Goal: Information Seeking & Learning: Learn about a topic

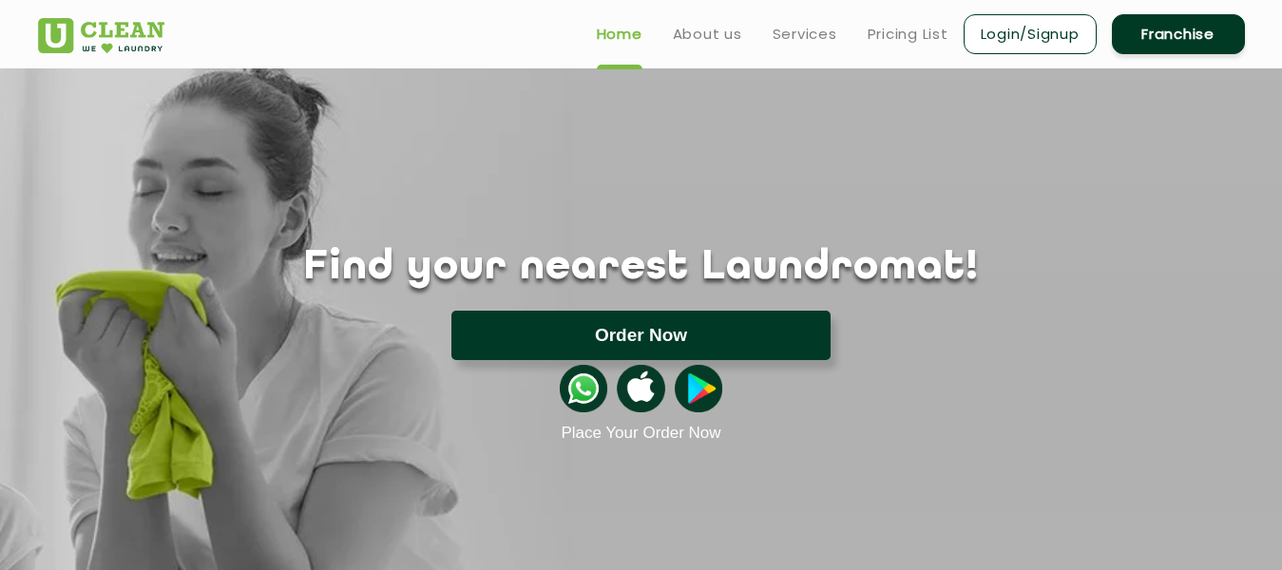
click at [646, 336] on button "Order Now" at bounding box center [640, 335] width 379 height 49
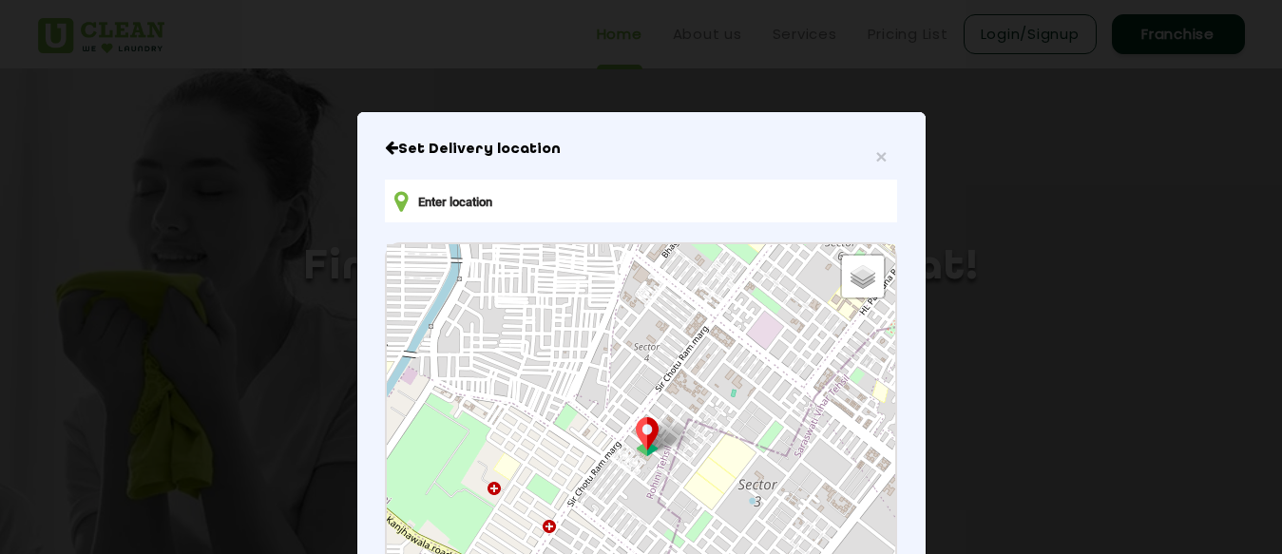
click at [466, 202] on input "text" at bounding box center [640, 201] width 511 height 43
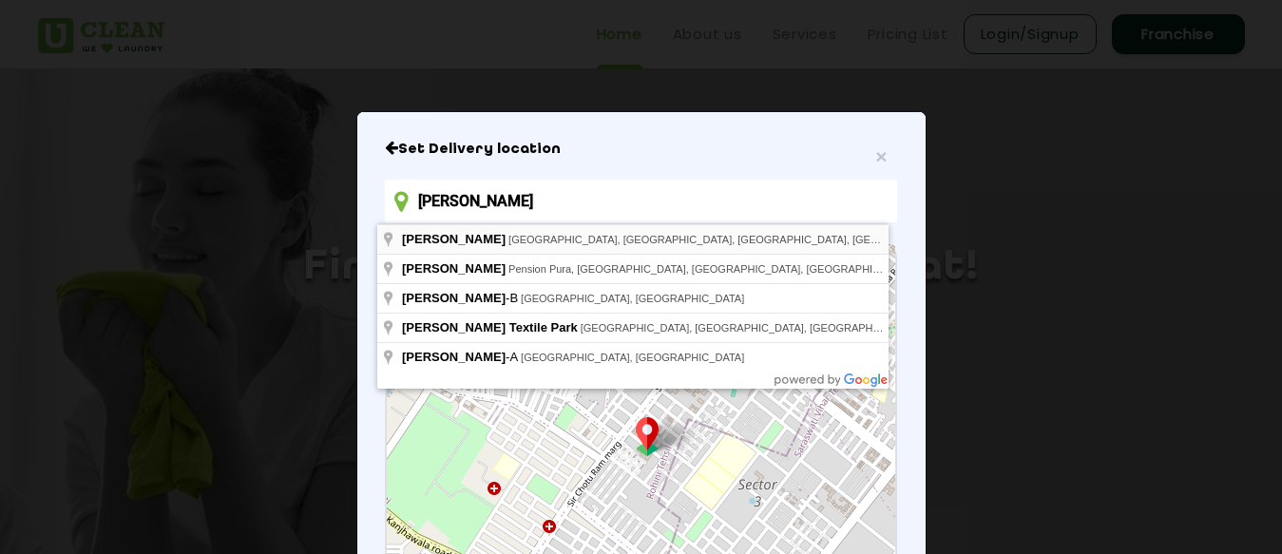
type input "[PERSON_NAME]"
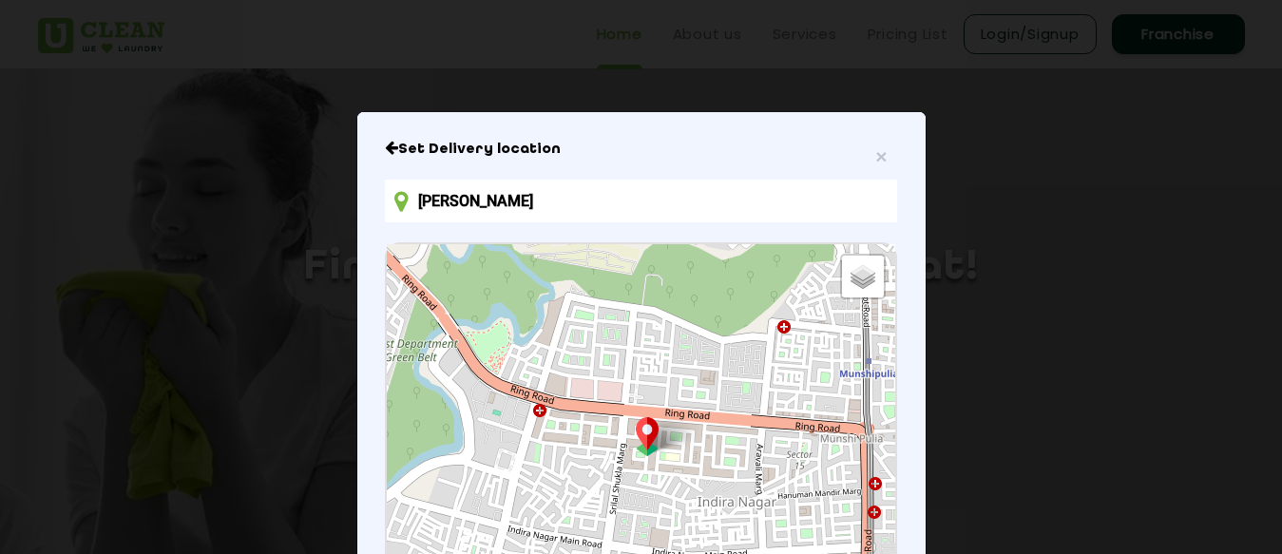
scroll to position [115, 0]
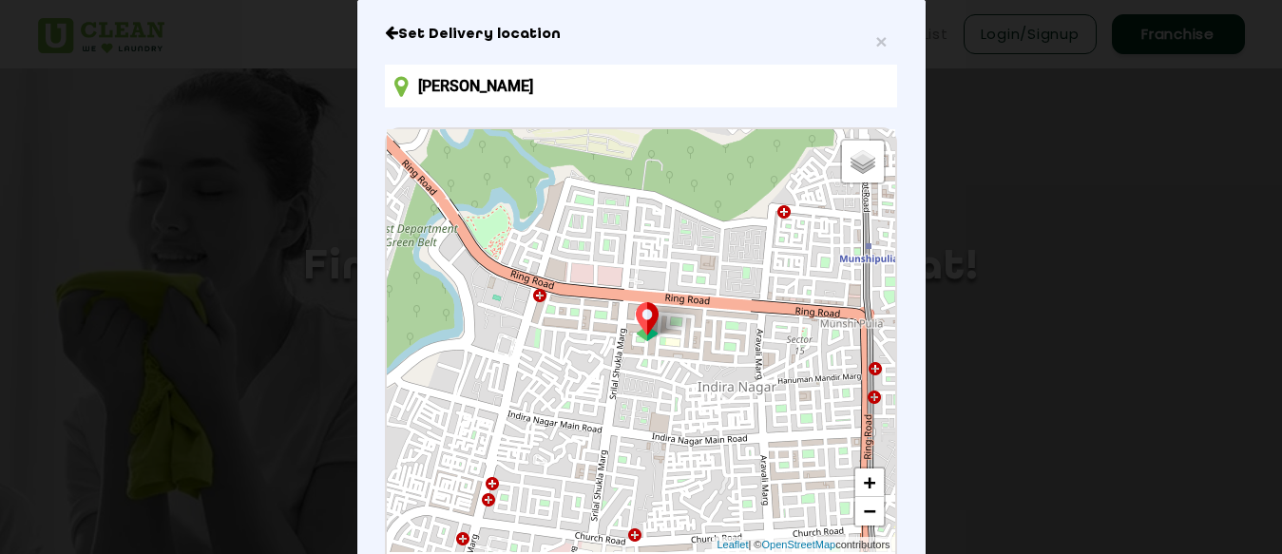
click at [662, 457] on div "Default Satellite + − Leaflet | © OpenStreetMap contributors" at bounding box center [641, 340] width 508 height 423
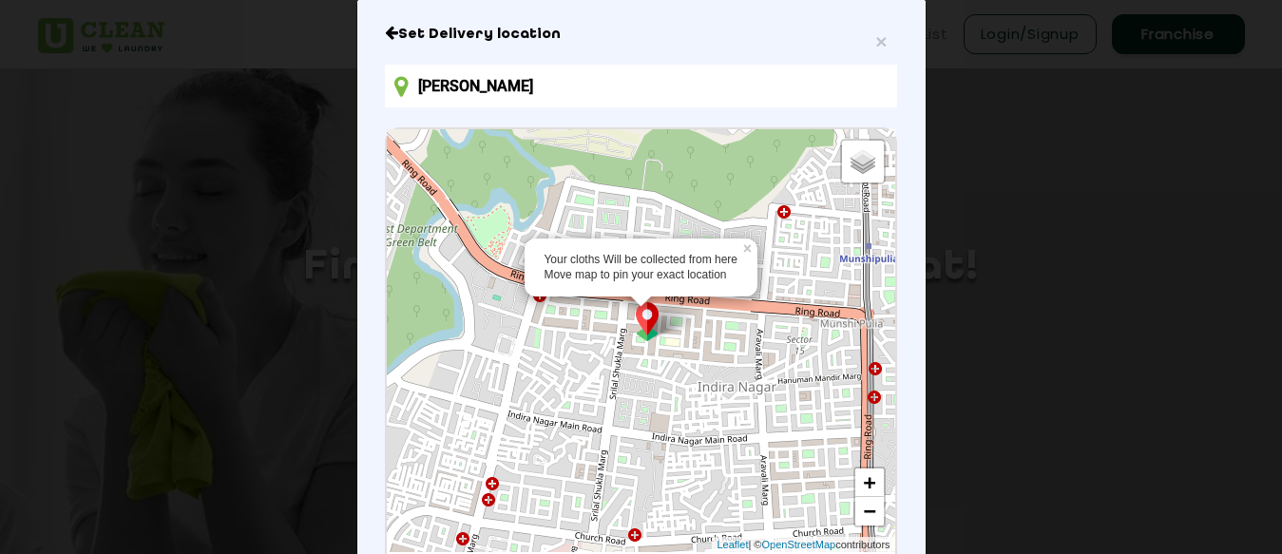
click at [645, 343] on div "Your cloths Will be collected from here Move map to pin your exact location × D…" at bounding box center [641, 340] width 508 height 423
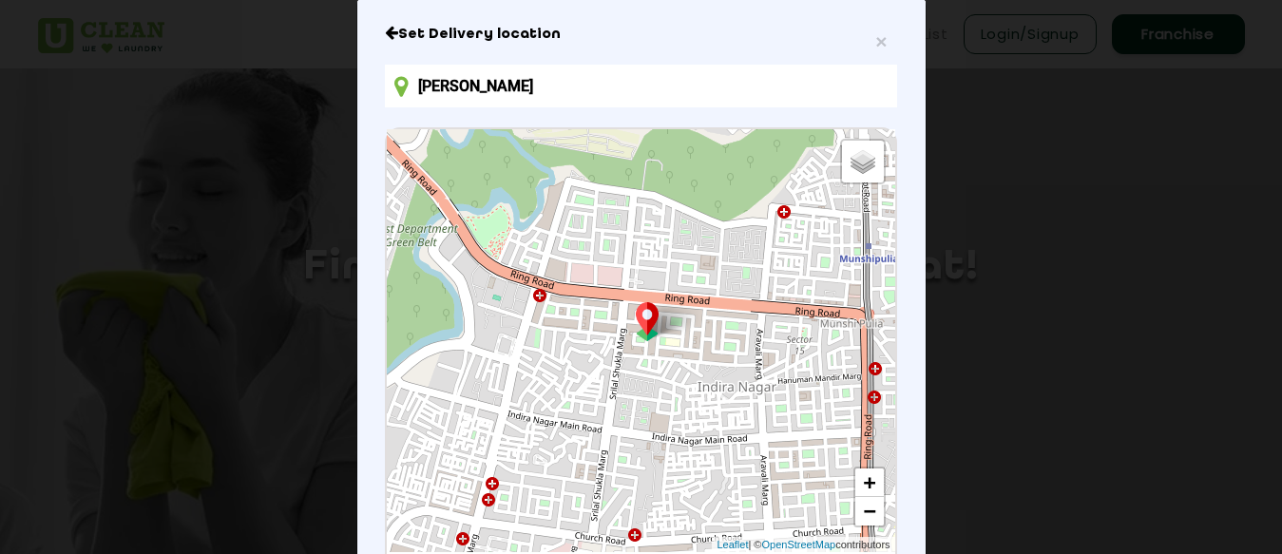
click at [650, 349] on div "Default Satellite + − Leaflet | © OpenStreetMap contributors" at bounding box center [641, 340] width 508 height 423
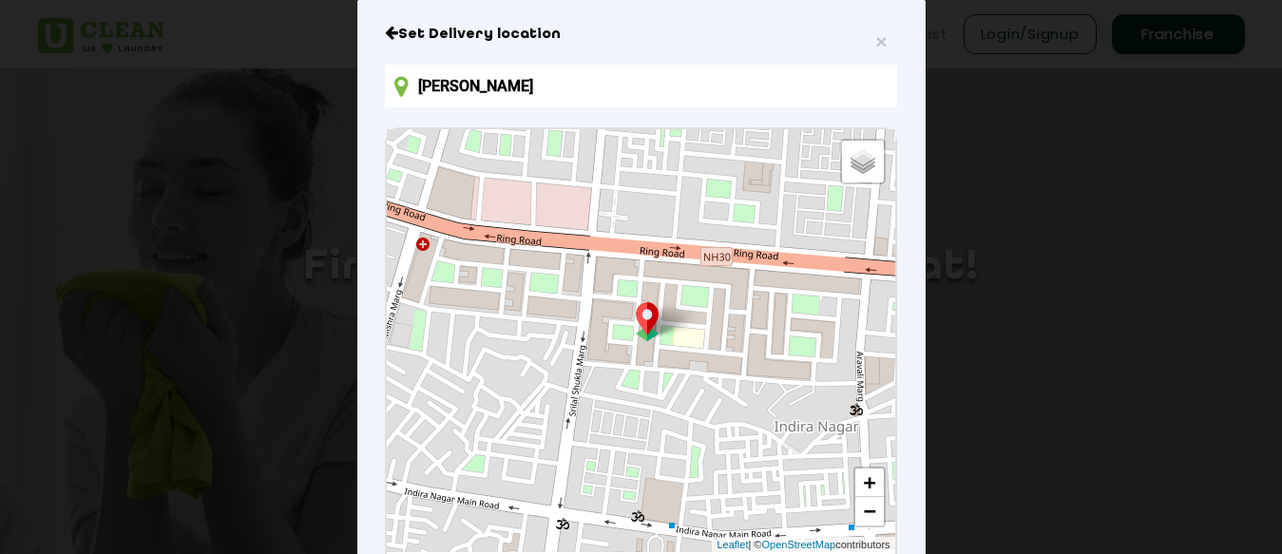
click at [657, 344] on div "Default Satellite + − Leaflet | © OpenStreetMap contributors" at bounding box center [641, 340] width 508 height 423
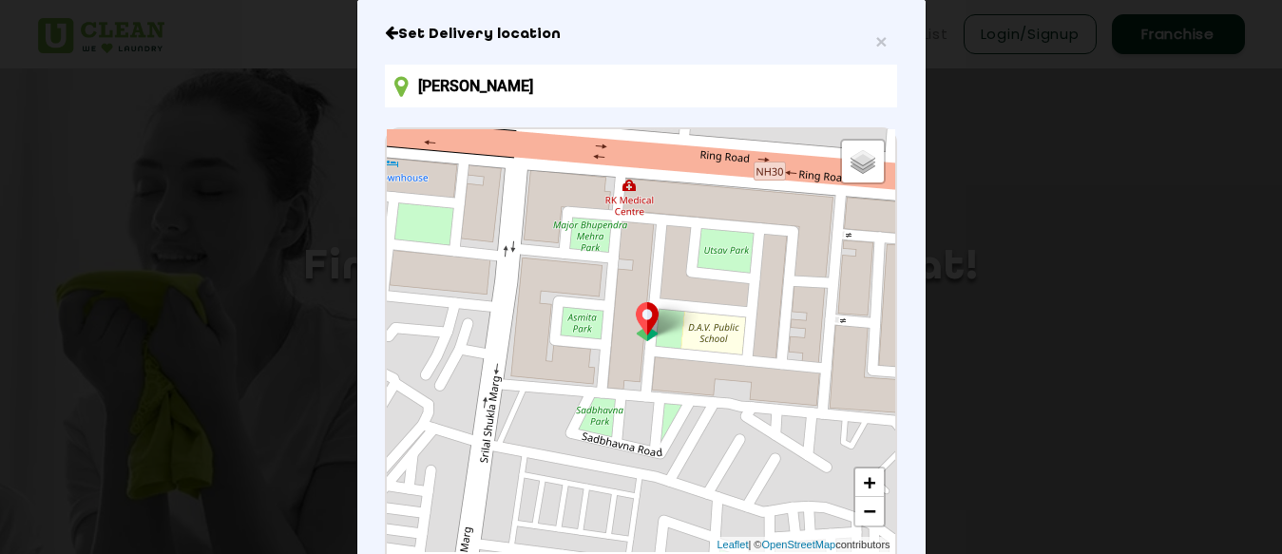
click at [606, 344] on div "Default Satellite + − Leaflet | © OpenStreetMap contributors" at bounding box center [641, 340] width 508 height 423
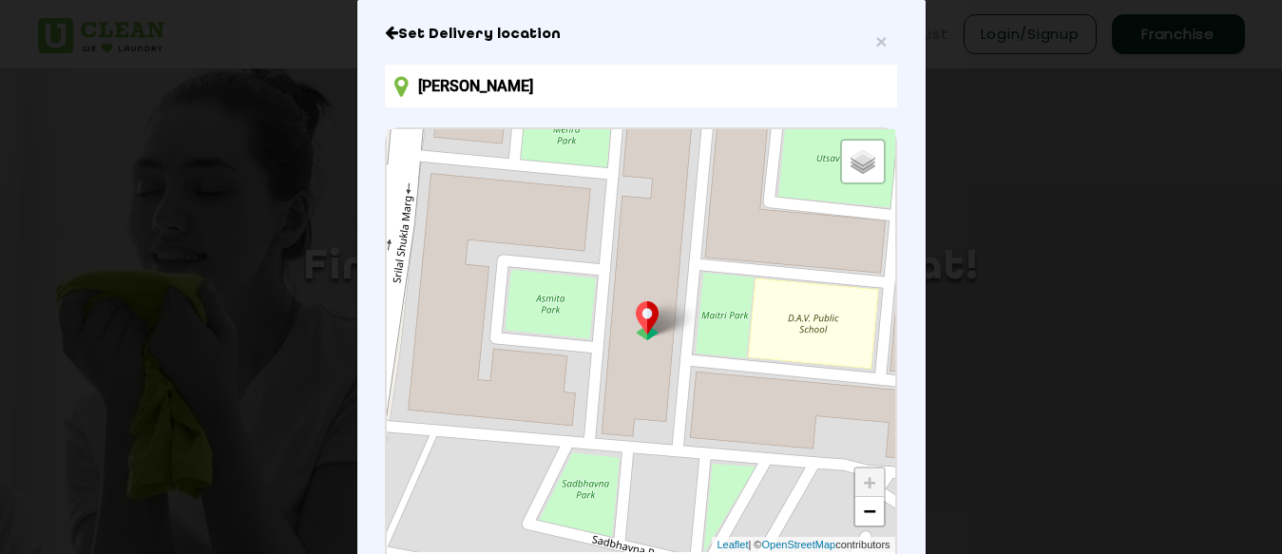
click at [606, 344] on div "Default Satellite + − Leaflet | © OpenStreetMap contributors" at bounding box center [641, 340] width 508 height 423
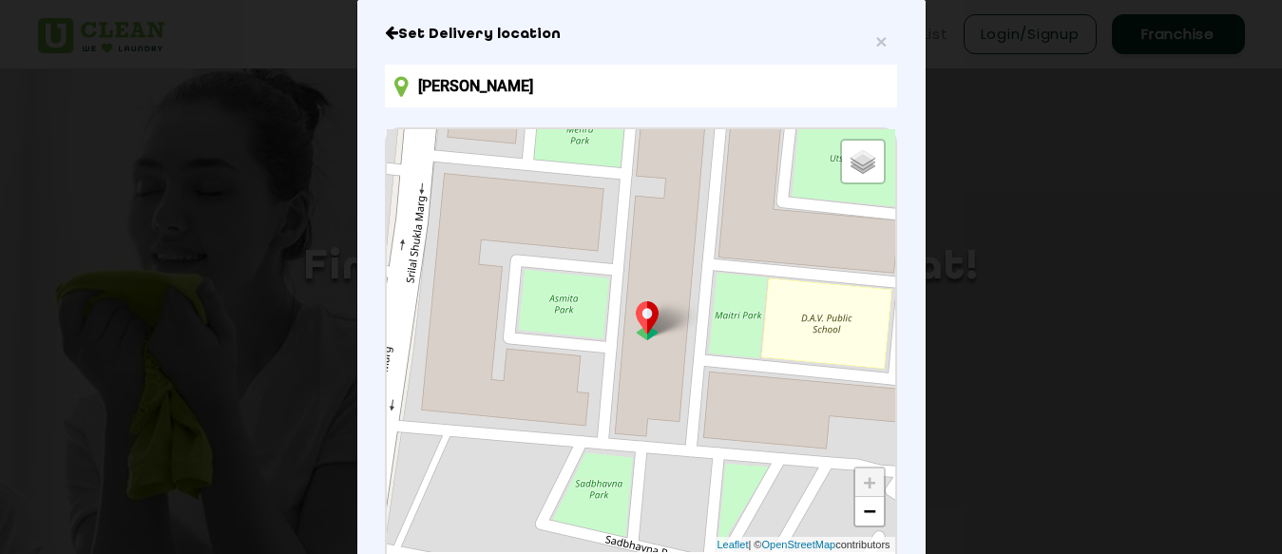
click at [628, 343] on div "Default Satellite + − Leaflet | © OpenStreetMap contributors" at bounding box center [641, 340] width 508 height 423
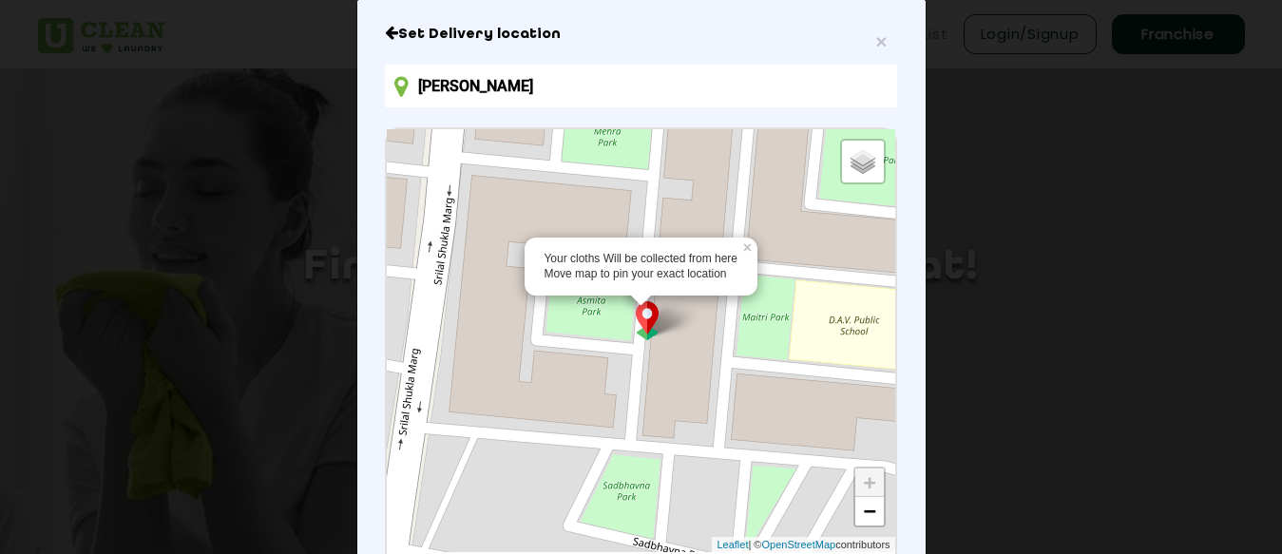
drag, startPoint x: 641, startPoint y: 339, endPoint x: 662, endPoint y: 341, distance: 21.9
click at [662, 341] on div "Your cloths Will be collected from here Move map to pin your exact location × D…" at bounding box center [641, 340] width 508 height 423
click at [645, 157] on p "Confirm Location" at bounding box center [640, 155] width 108 height 14
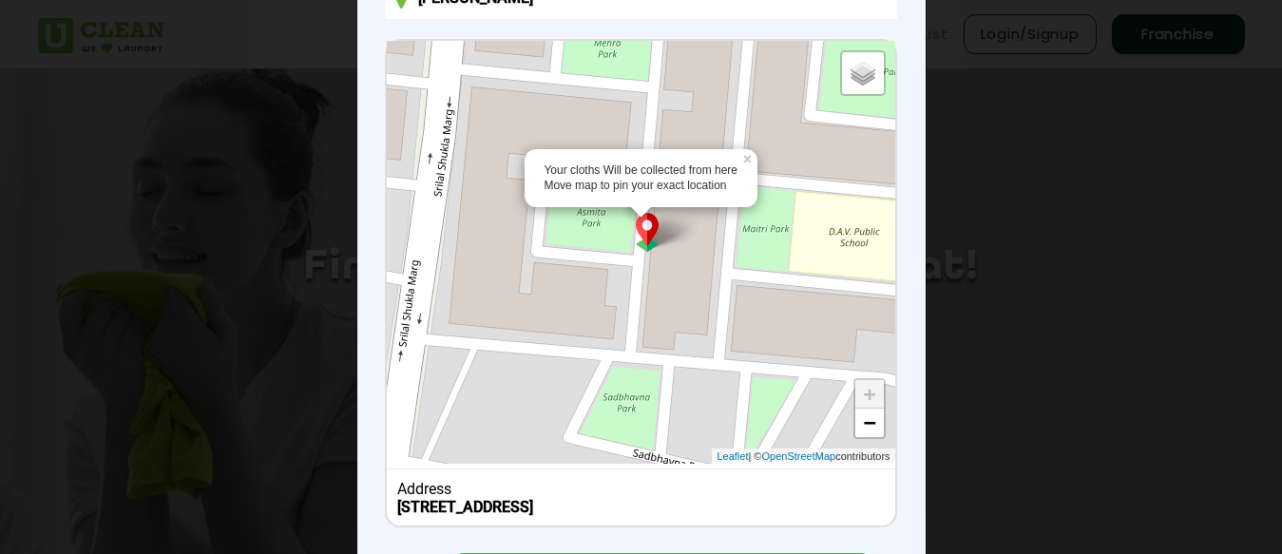
scroll to position [305, 0]
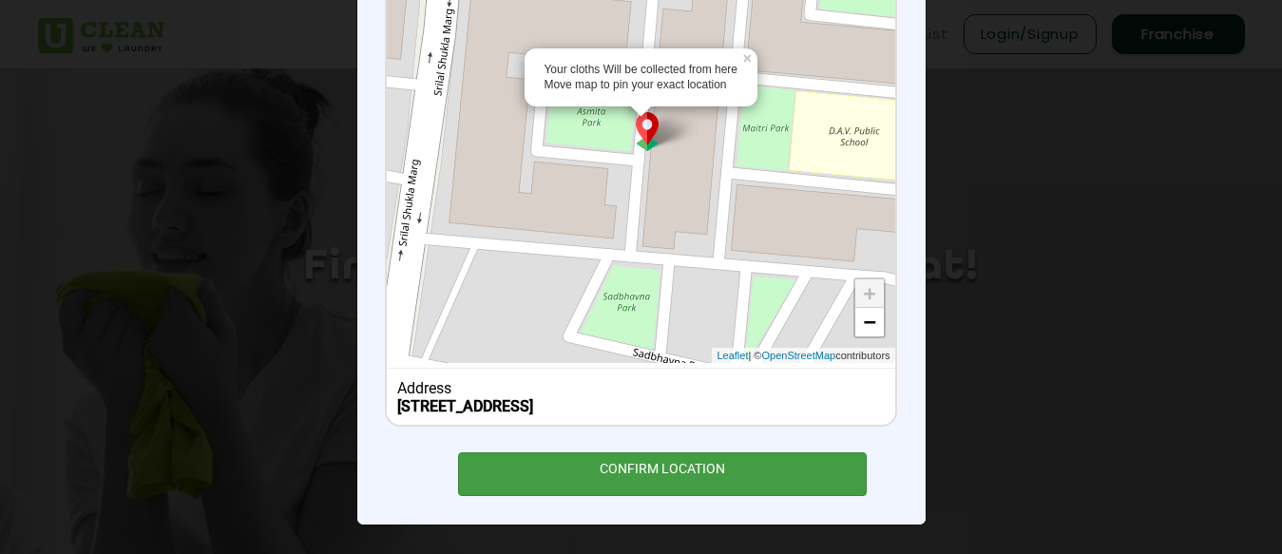
click at [641, 479] on div "CONFIRM LOCATION" at bounding box center [663, 473] width 410 height 43
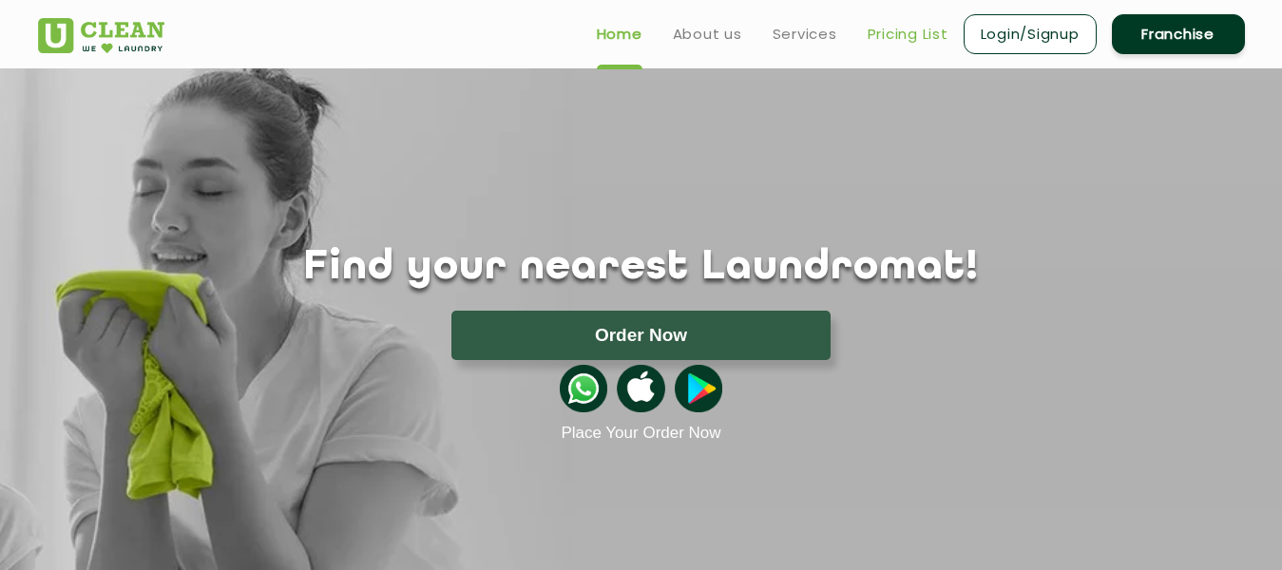
click at [911, 30] on link "Pricing List" at bounding box center [908, 34] width 81 height 23
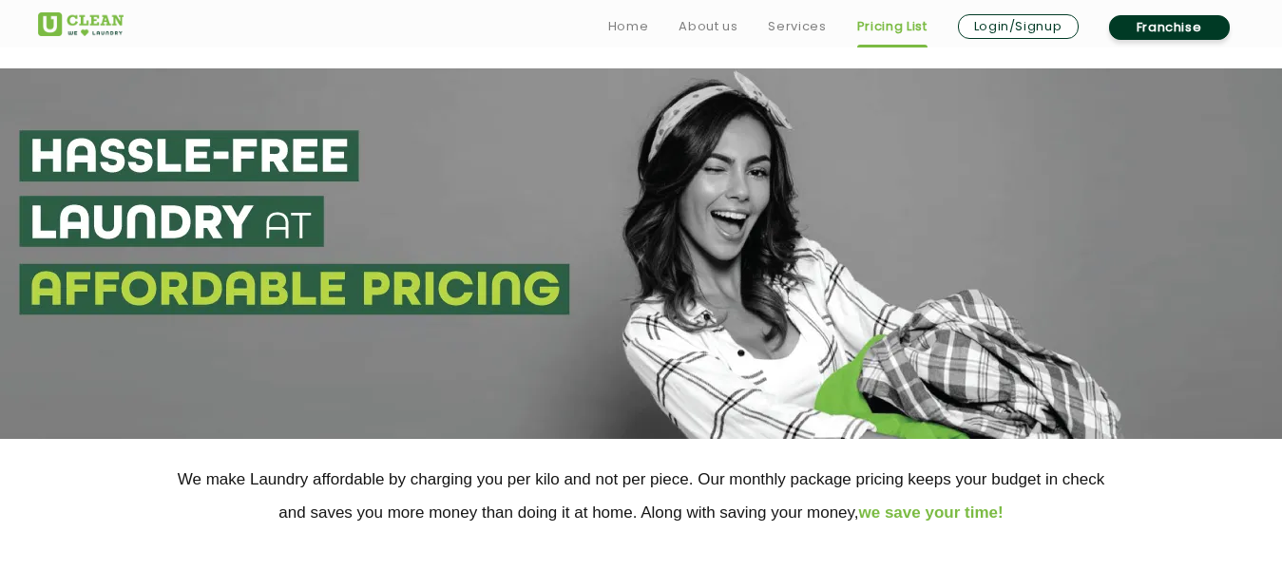
scroll to position [380, 0]
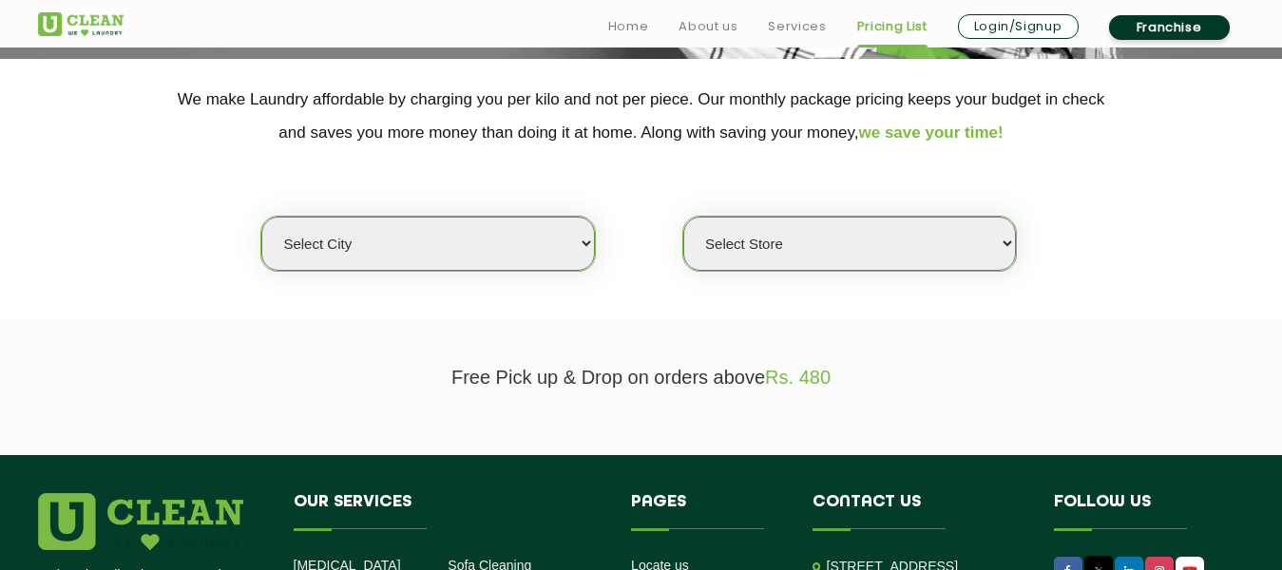
click at [552, 240] on select "Select city [GEOGRAPHIC_DATA] [GEOGRAPHIC_DATA] [GEOGRAPHIC_DATA] [GEOGRAPHIC_D…" at bounding box center [427, 244] width 333 height 54
select select "14"
click at [261, 217] on select "Select city Aalo Agartala Agra Ahmedabad Akola Aligarh Alwar - UClean Select Am…" at bounding box center [427, 244] width 333 height 54
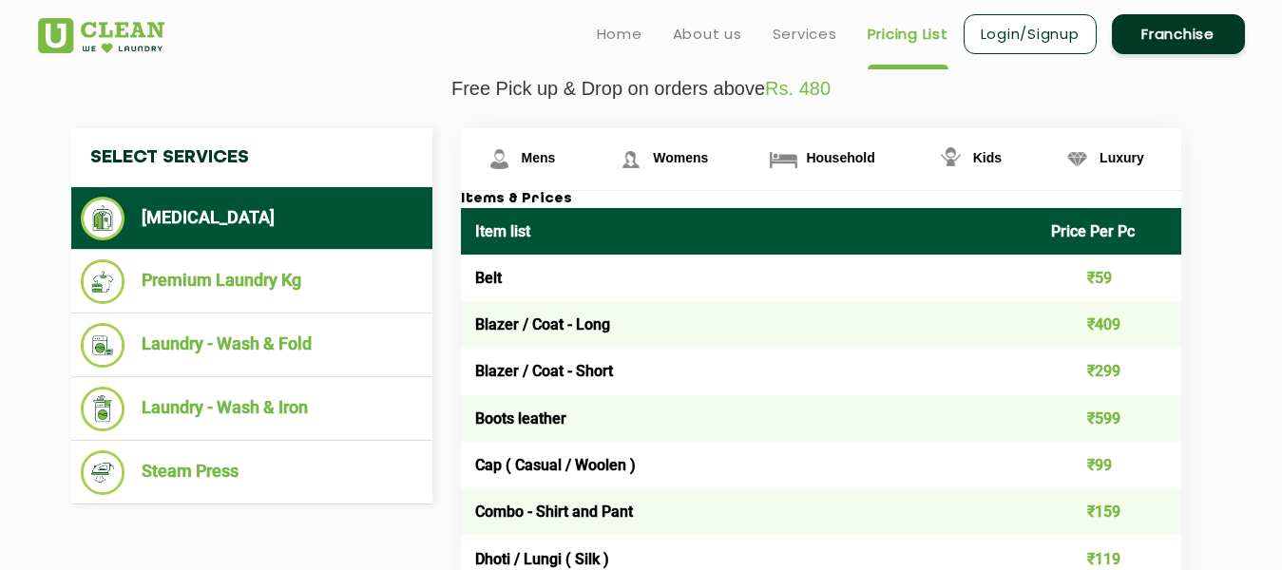
scroll to position [475, 0]
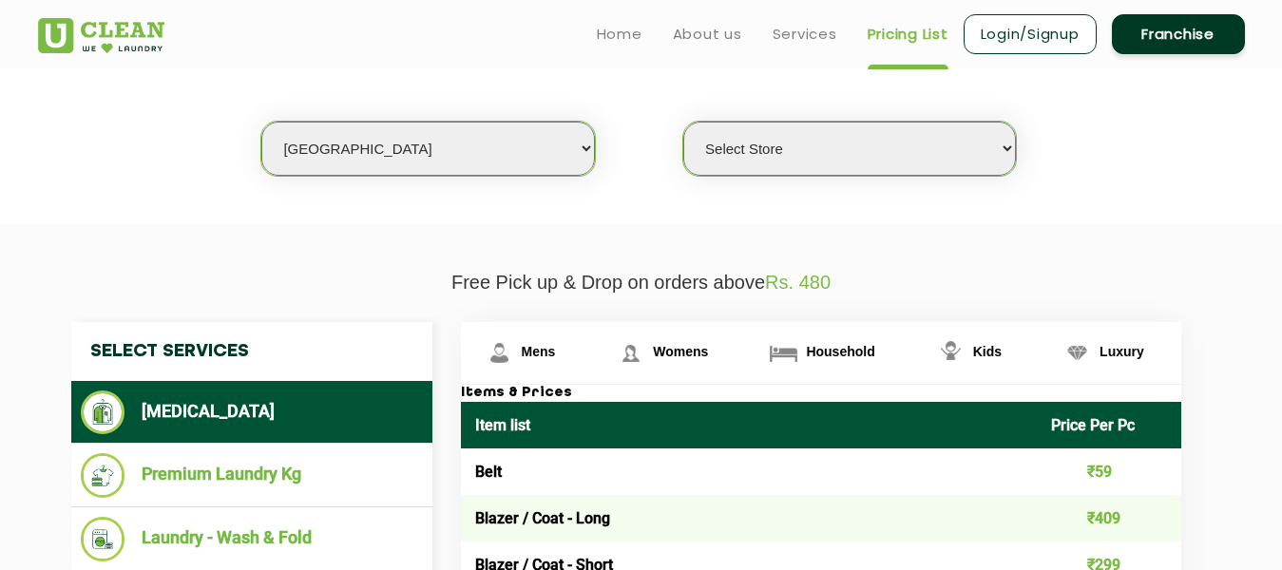
click at [991, 144] on select "Select Store UClean Aliganj UClean Hazratganj Lucknow UClean Gomti Nagar Ext UC…" at bounding box center [849, 149] width 333 height 54
select select "116"
click at [683, 122] on select "Select Store UClean Aliganj UClean Hazratganj Lucknow UClean Gomti Nagar Ext UC…" at bounding box center [849, 149] width 333 height 54
click at [1239, 191] on section "We make Laundry affordable by charging you per kilo and not per piece. Our mont…" at bounding box center [641, 94] width 1282 height 260
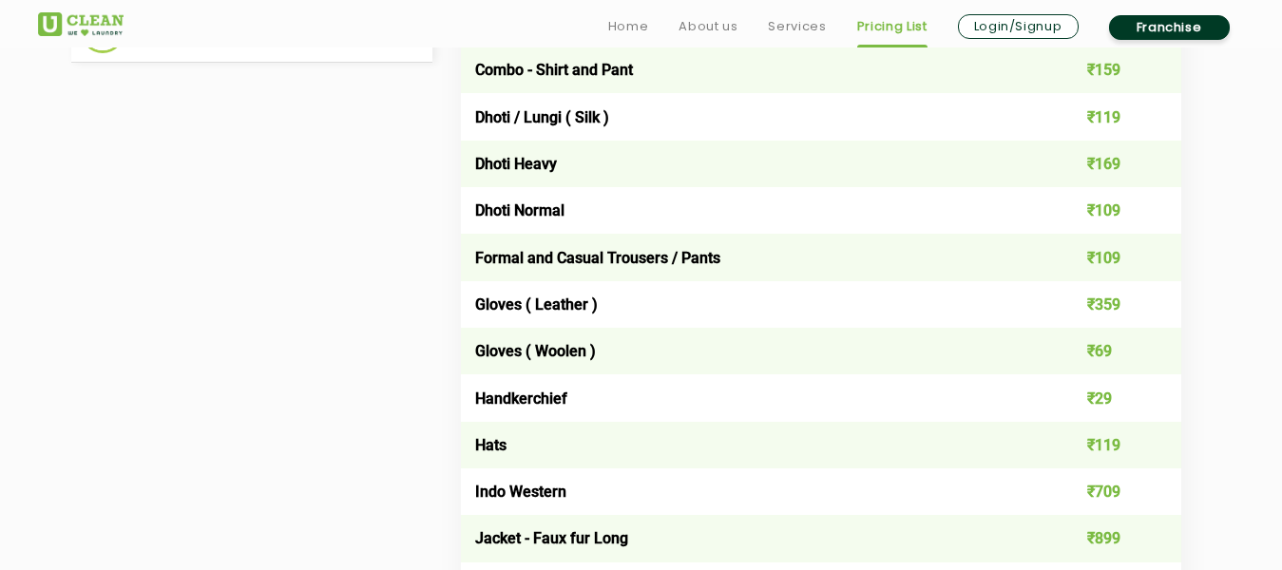
scroll to position [1206, 0]
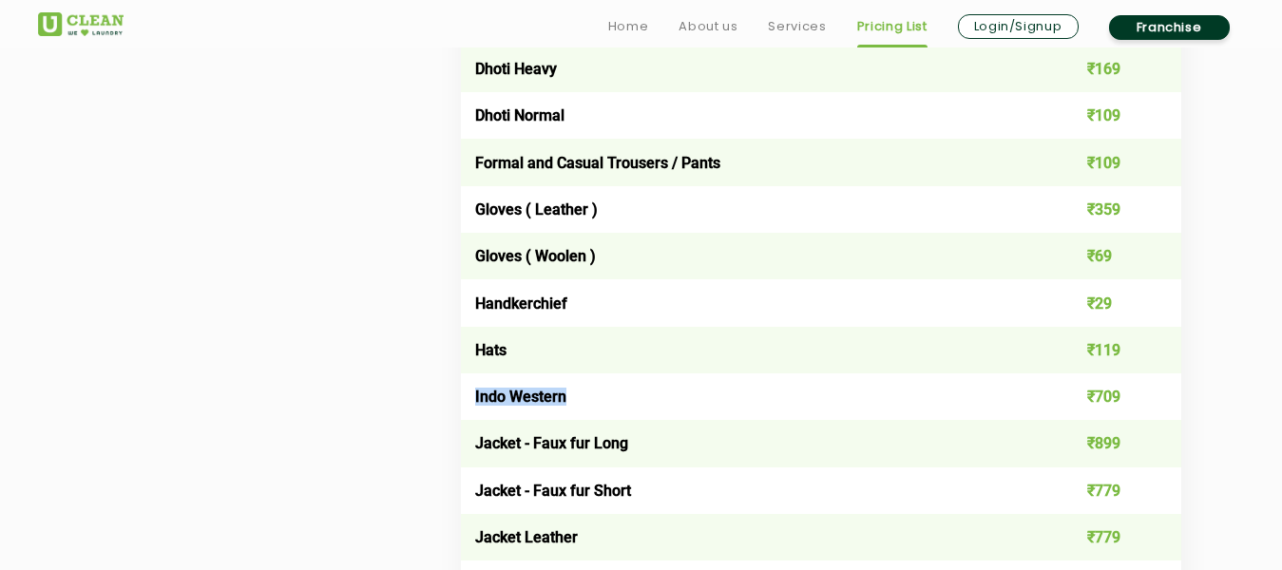
drag, startPoint x: 569, startPoint y: 393, endPoint x: 475, endPoint y: 400, distance: 94.3
click at [475, 400] on td "Indo Western" at bounding box center [749, 397] width 577 height 47
copy td "Indo Western"
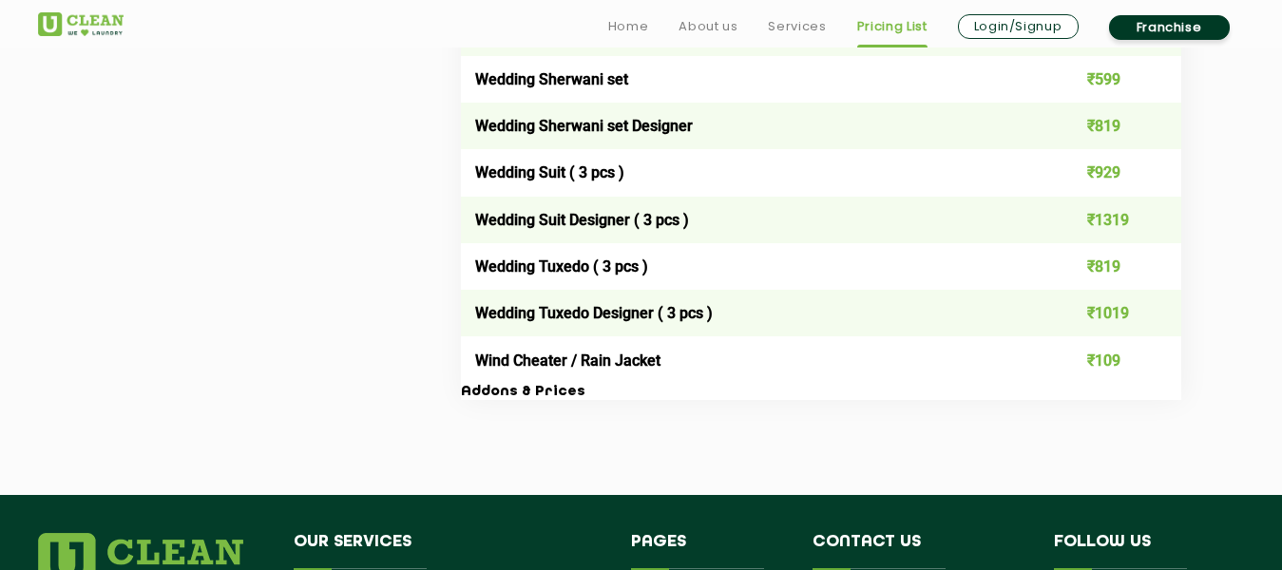
scroll to position [4248, 0]
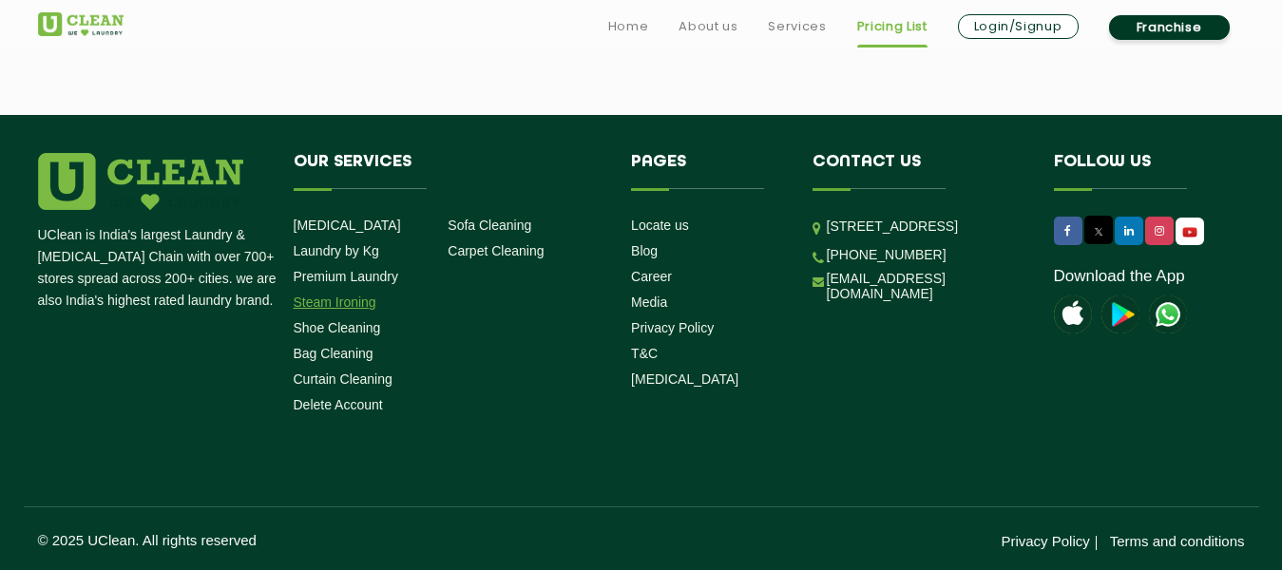
click at [303, 300] on link "Steam Ironing" at bounding box center [335, 302] width 83 height 15
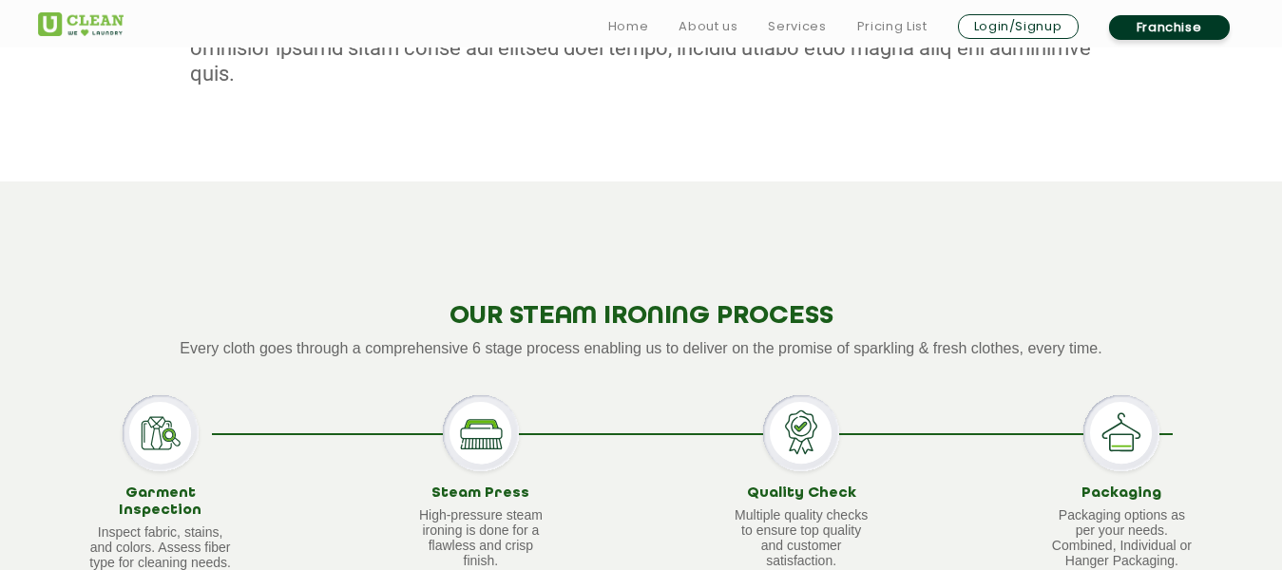
scroll to position [1901, 0]
